Goal: Find specific page/section: Find specific page/section

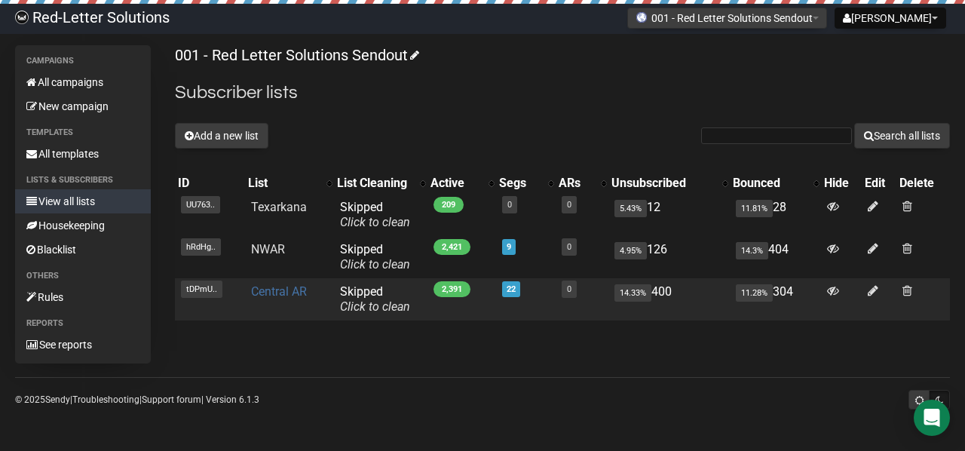
click at [283, 292] on link "Central AR" at bounding box center [279, 291] width 56 height 14
click at [286, 293] on link "Central AR" at bounding box center [279, 291] width 56 height 14
click at [274, 290] on link "Central AR" at bounding box center [279, 291] width 56 height 14
